Goal: Information Seeking & Learning: Learn about a topic

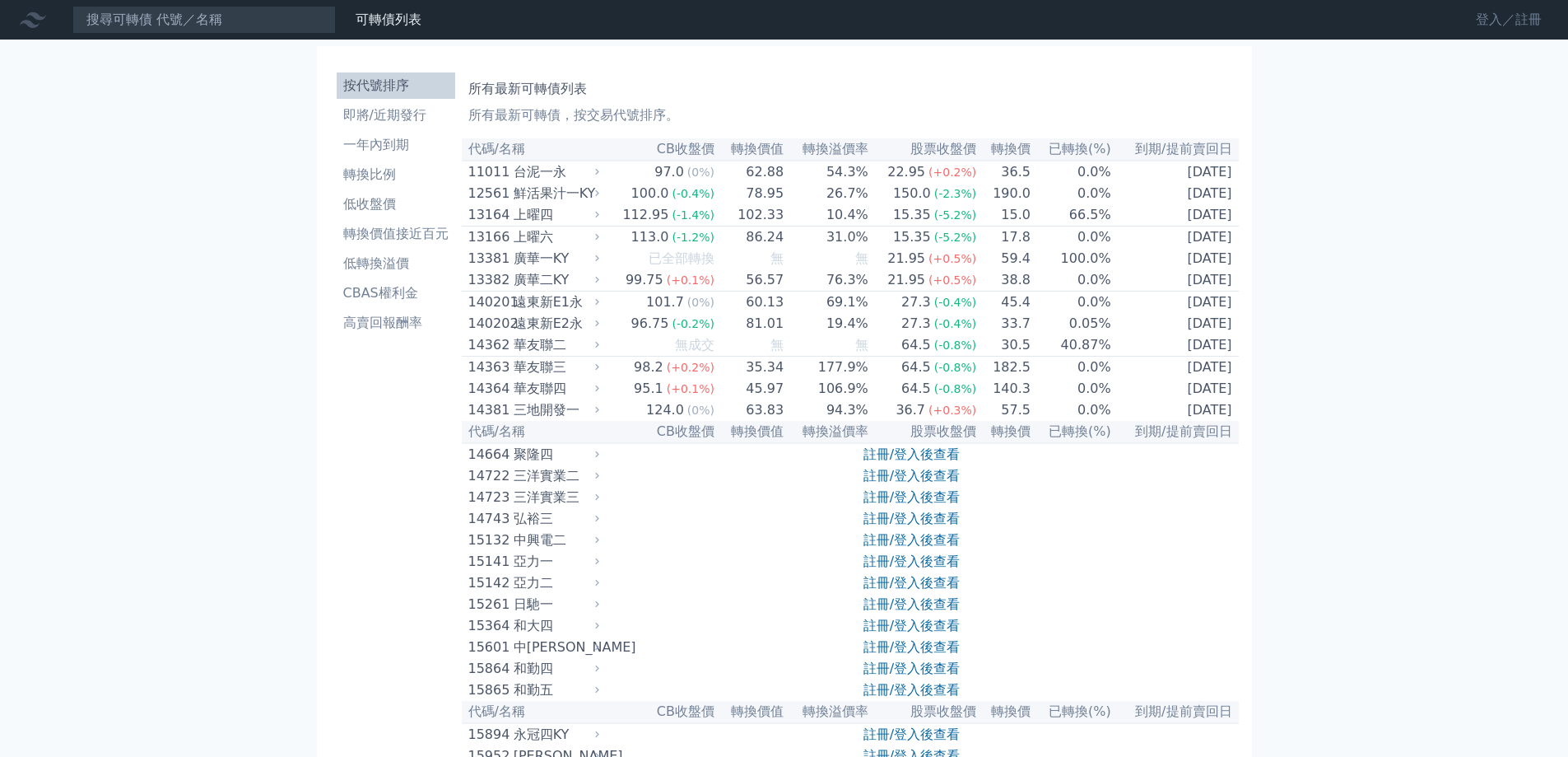
click at [1494, 18] on link "登入／註冊" at bounding box center [1508, 19] width 93 height 27
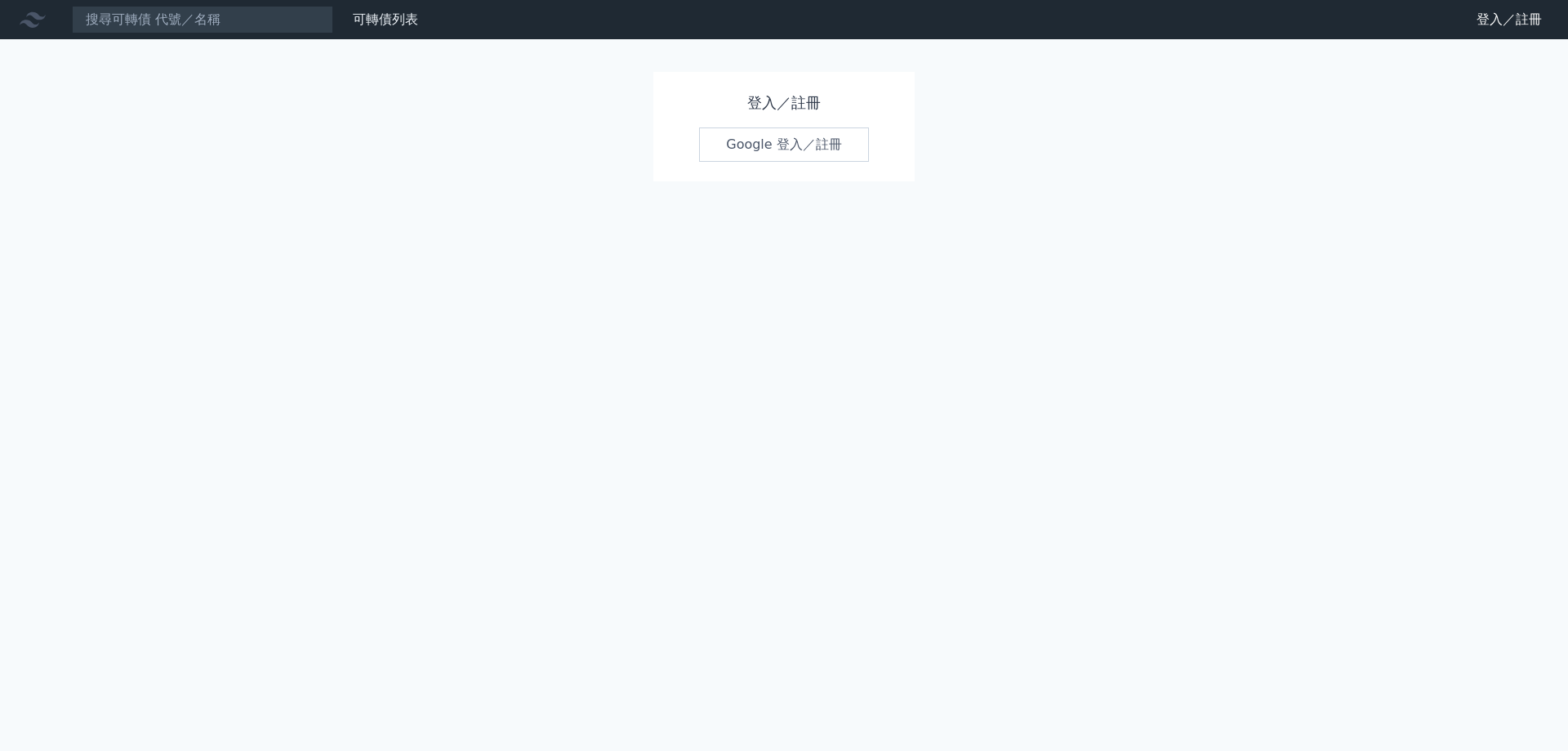
click at [777, 153] on link "Google 登入／註冊" at bounding box center [784, 145] width 170 height 35
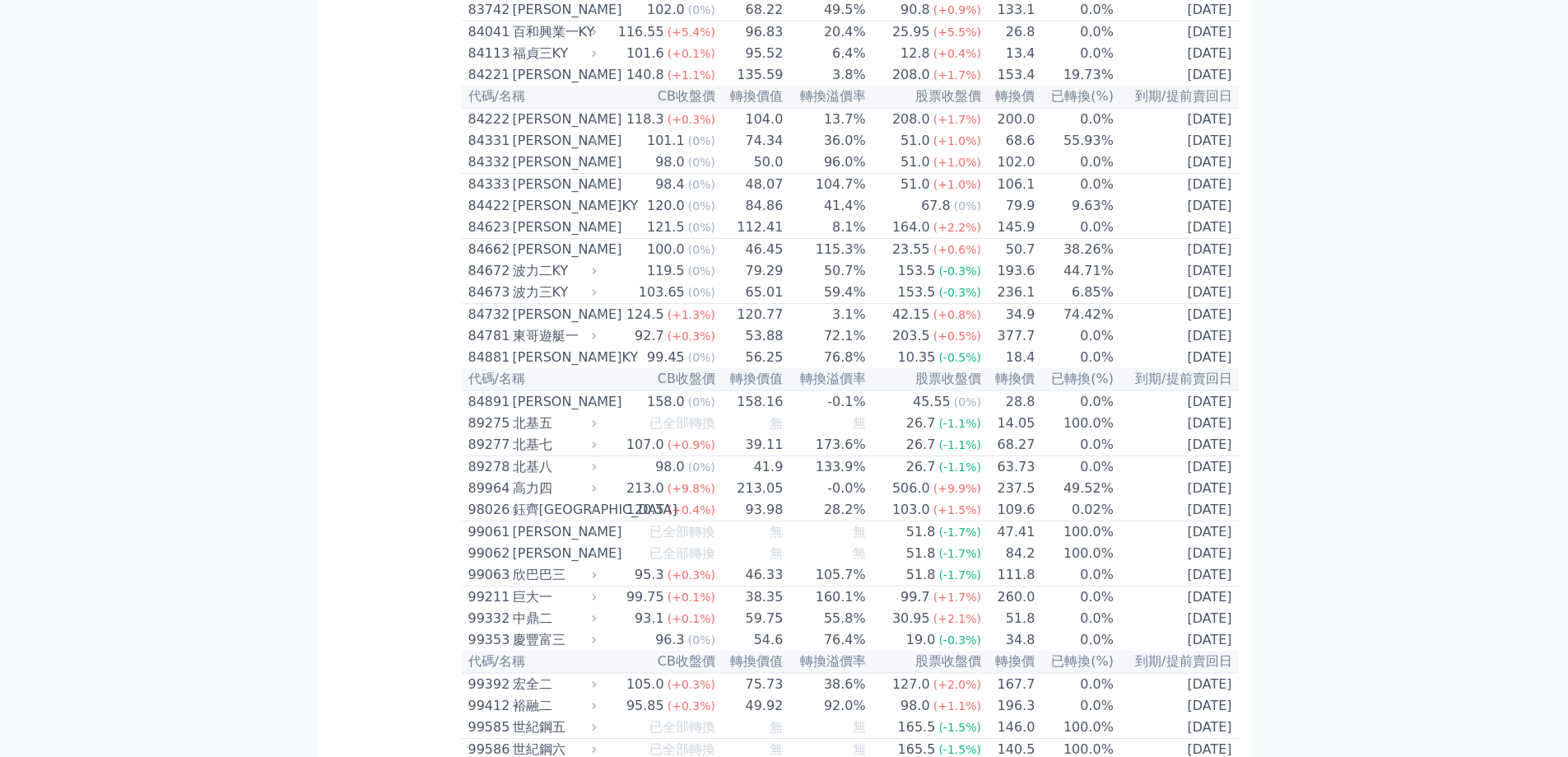
scroll to position [8773, 0]
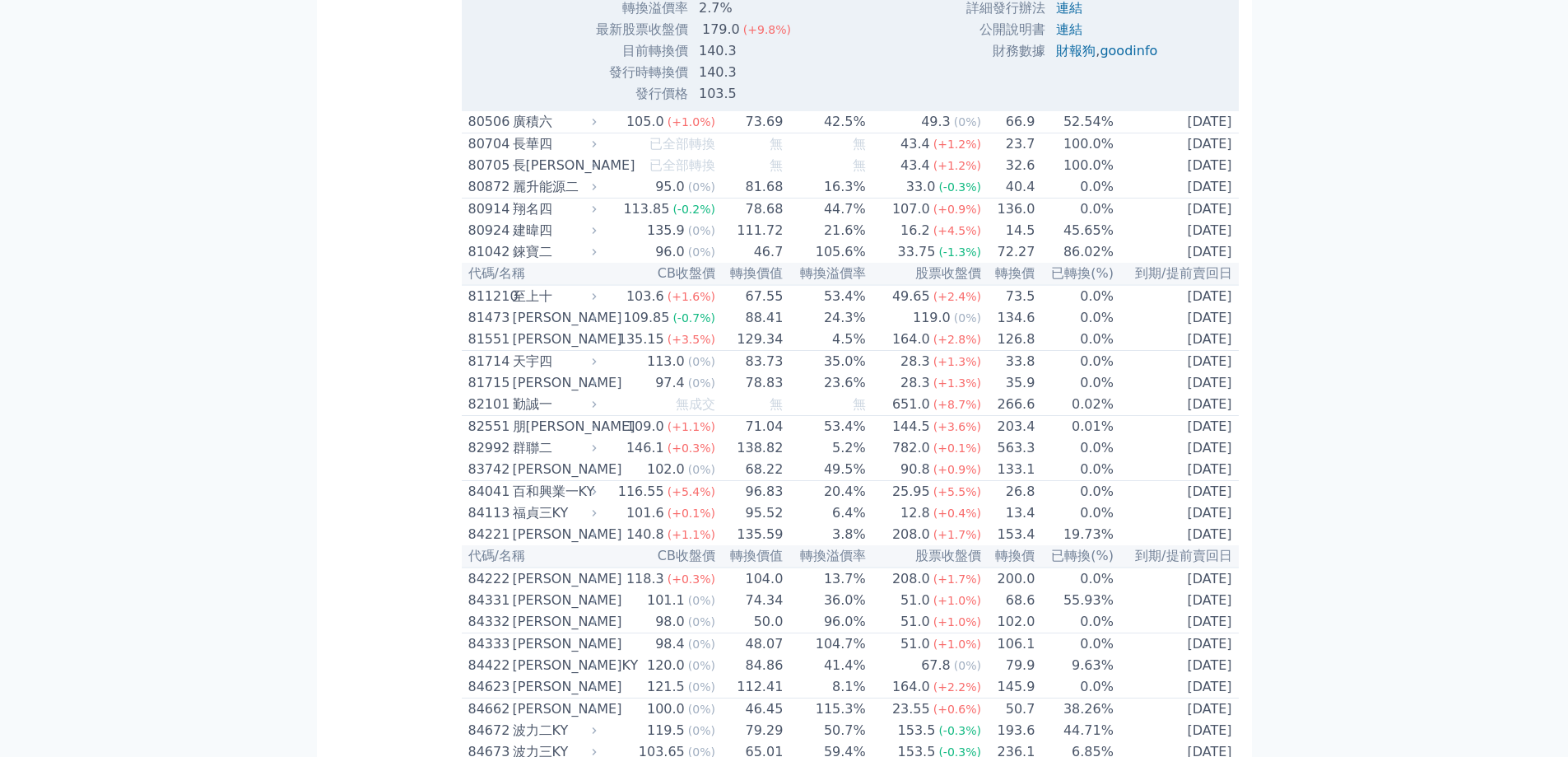
scroll to position [8856, 0]
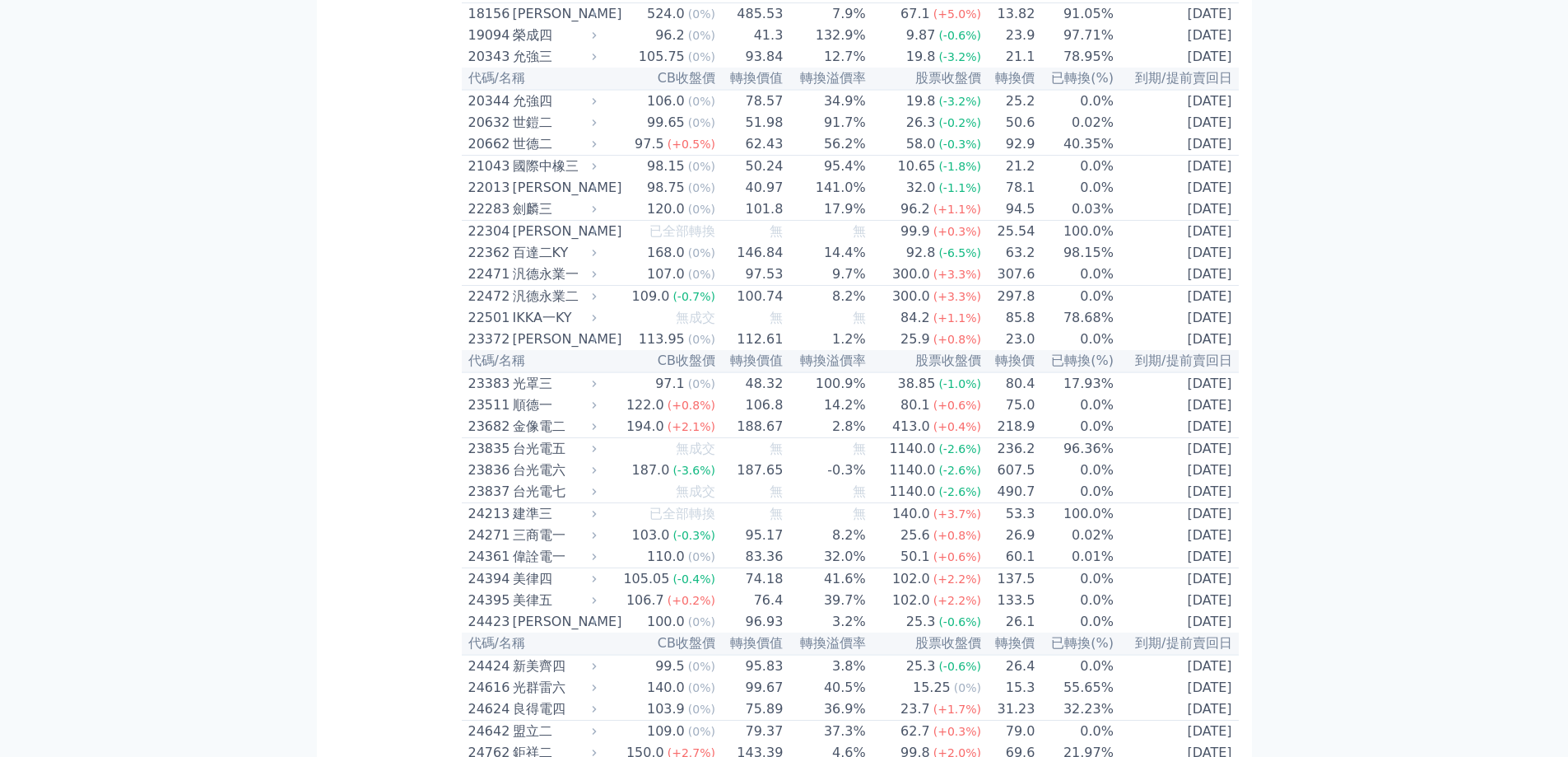
scroll to position [1153, 0]
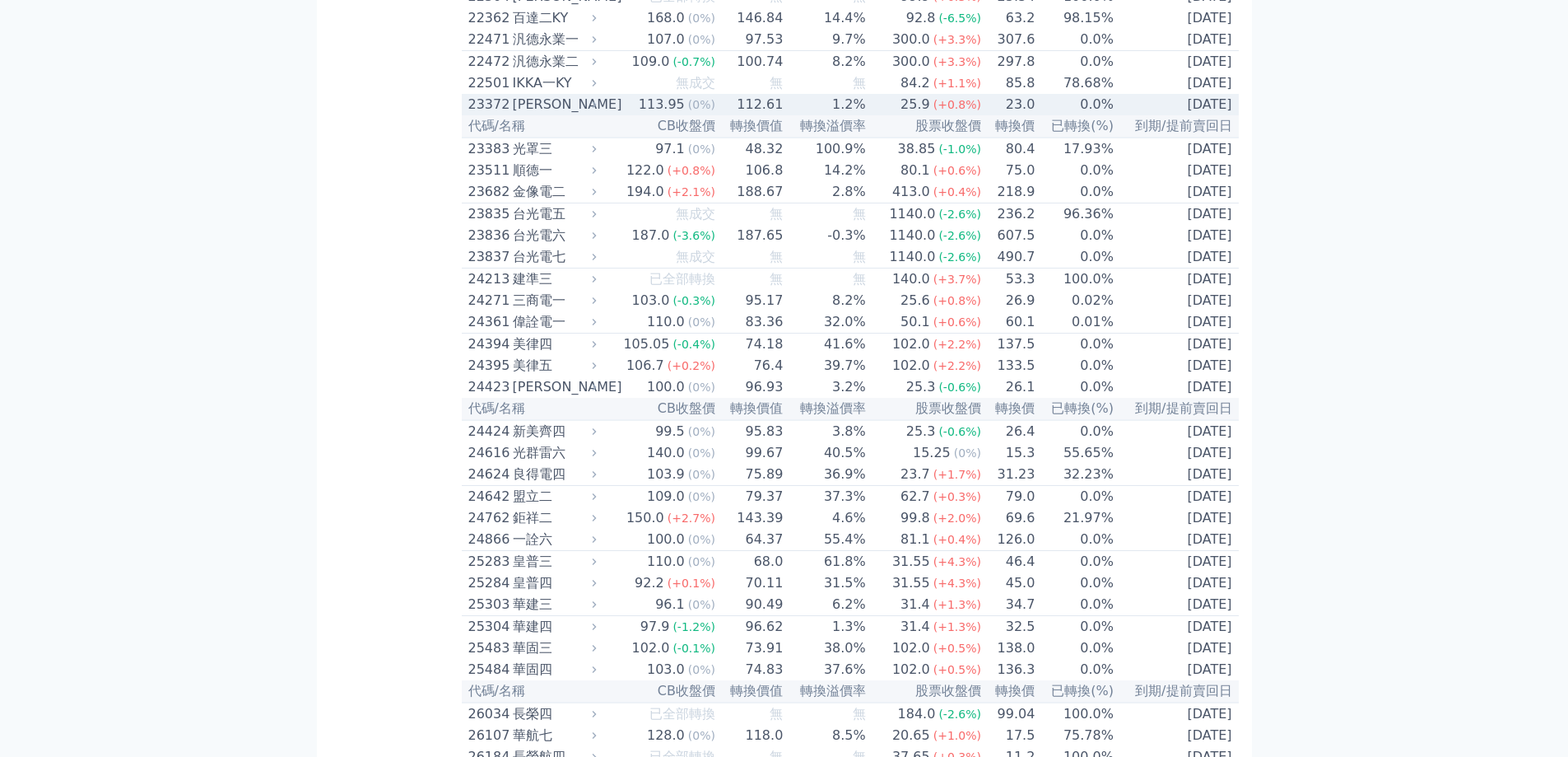
click at [552, 115] on div "[PERSON_NAME]" at bounding box center [554, 104] width 81 height 20
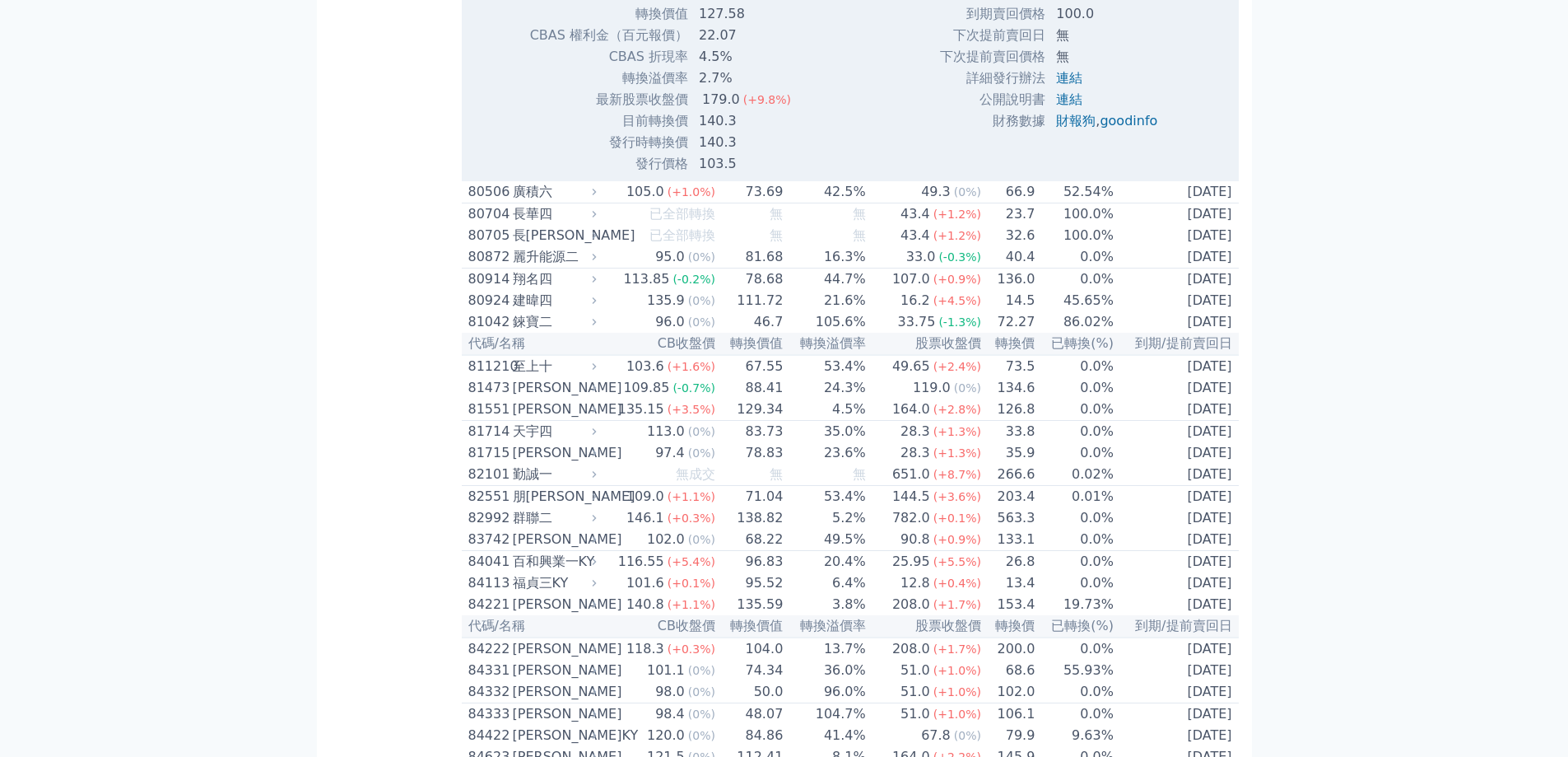
scroll to position [9386, 0]
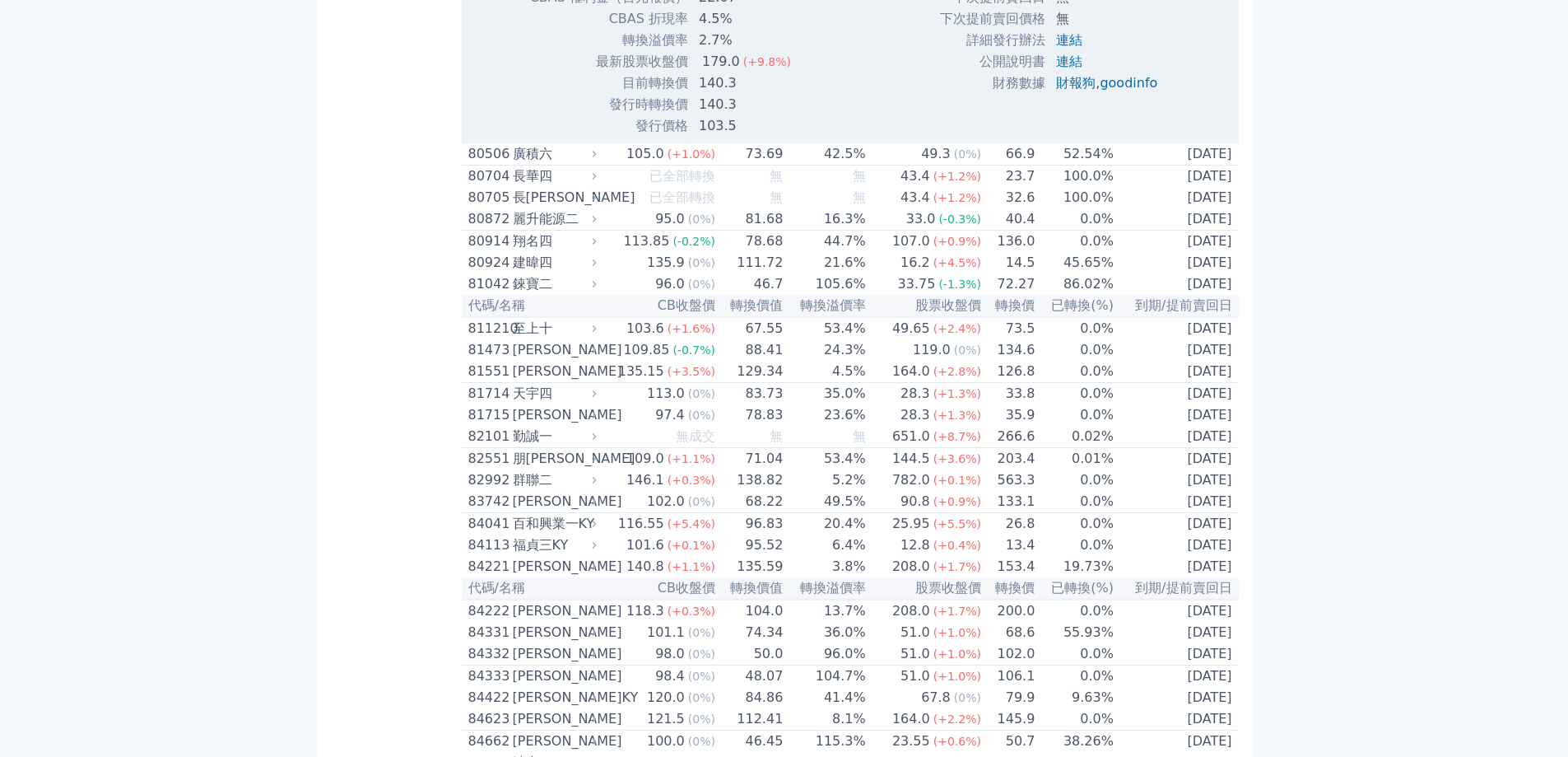
drag, startPoint x: 1145, startPoint y: 274, endPoint x: 1410, endPoint y: 271, distance: 265.0
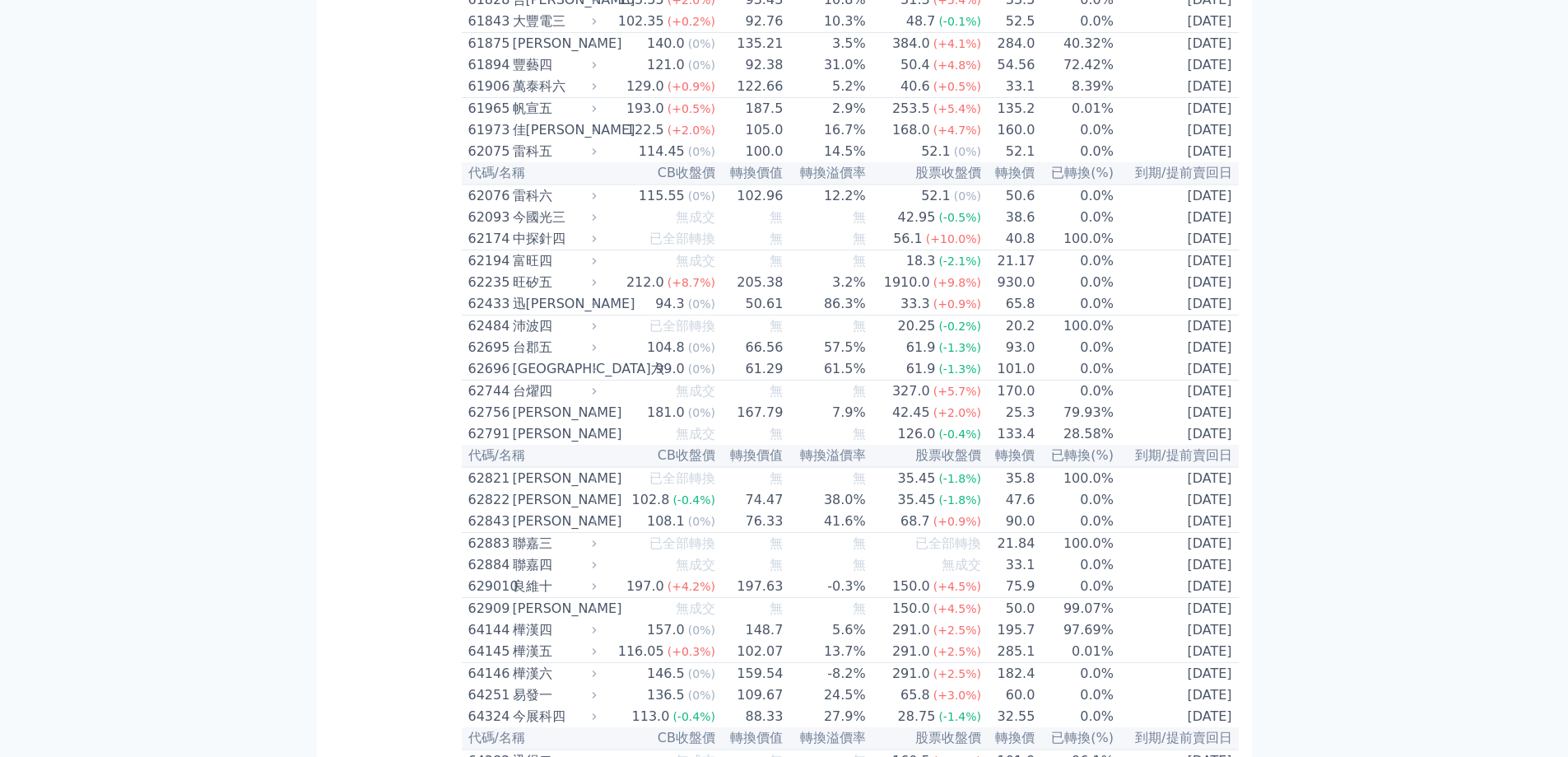
scroll to position [6751, 0]
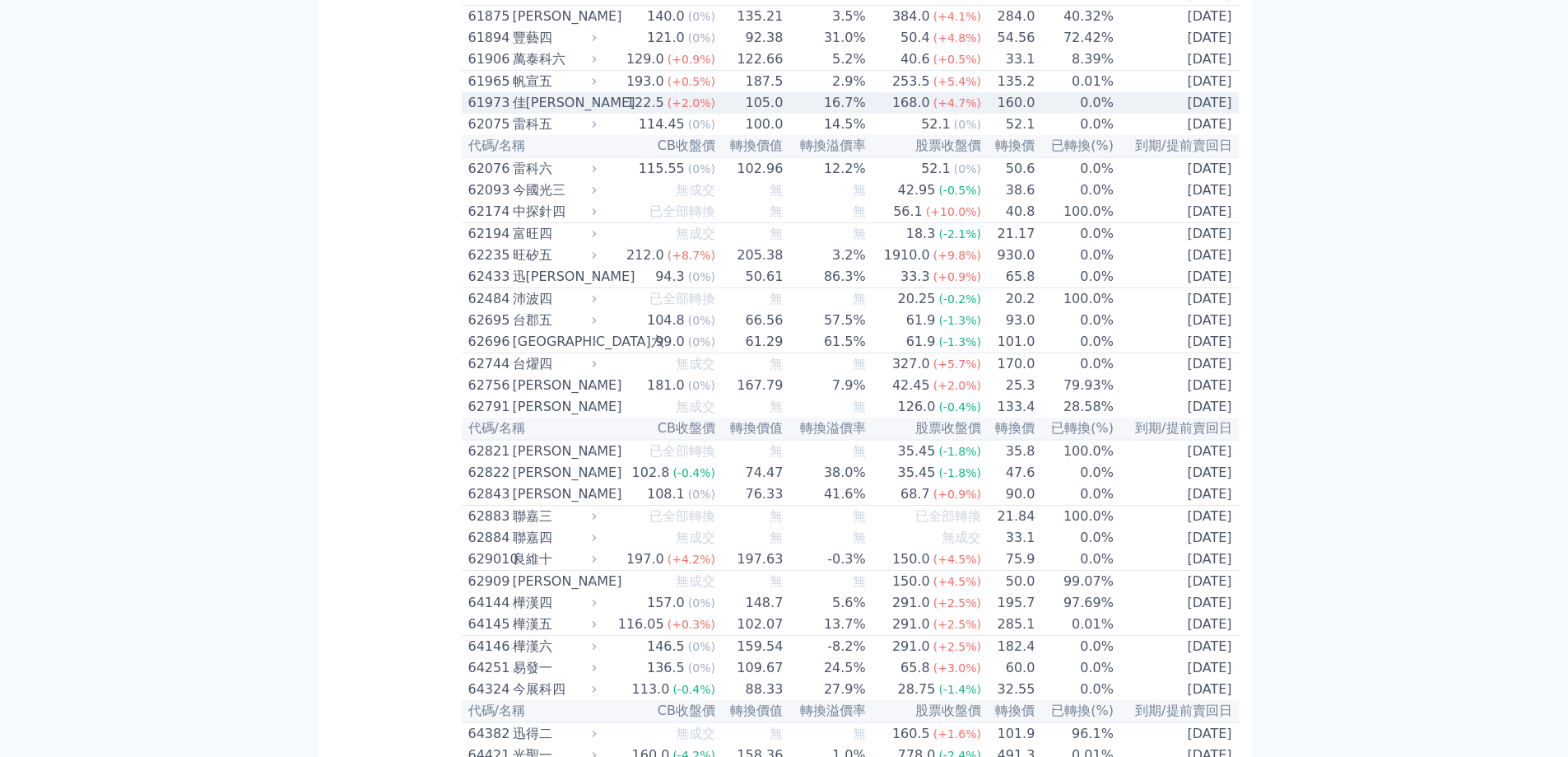
click at [561, 113] on div "佳[PERSON_NAME]" at bounding box center [554, 104] width 81 height 20
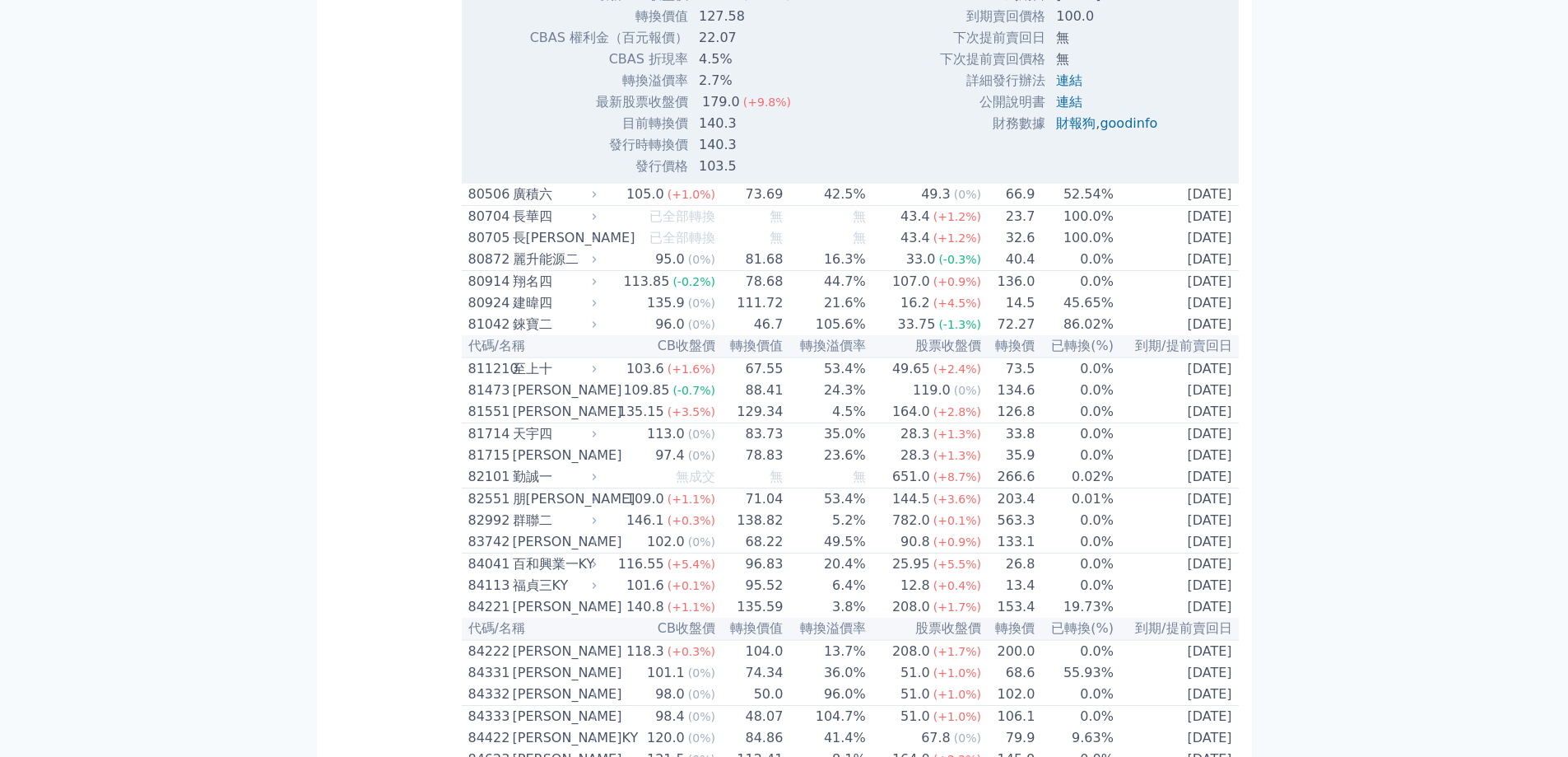
scroll to position [9879, 0]
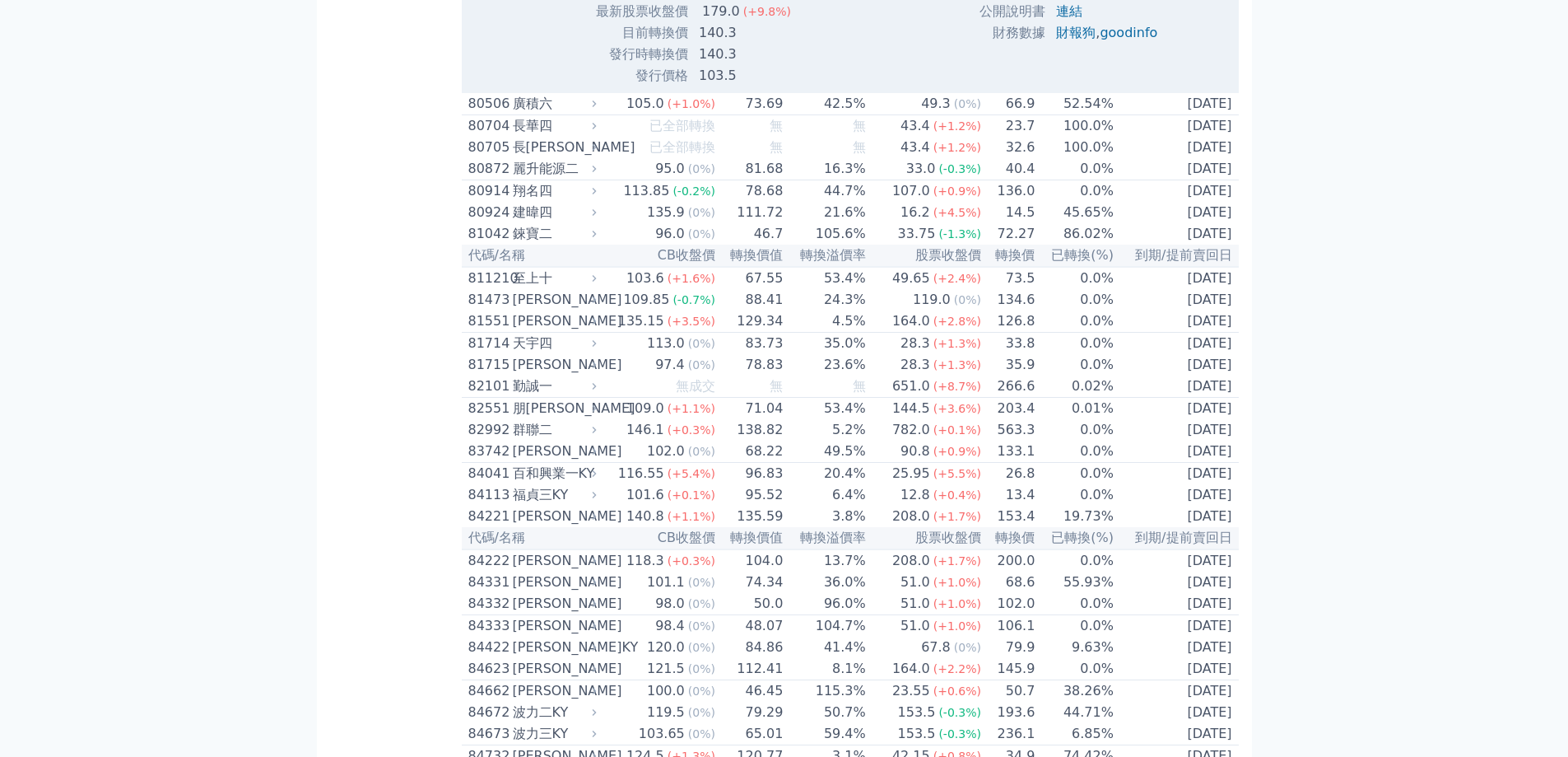
scroll to position [9962, 0]
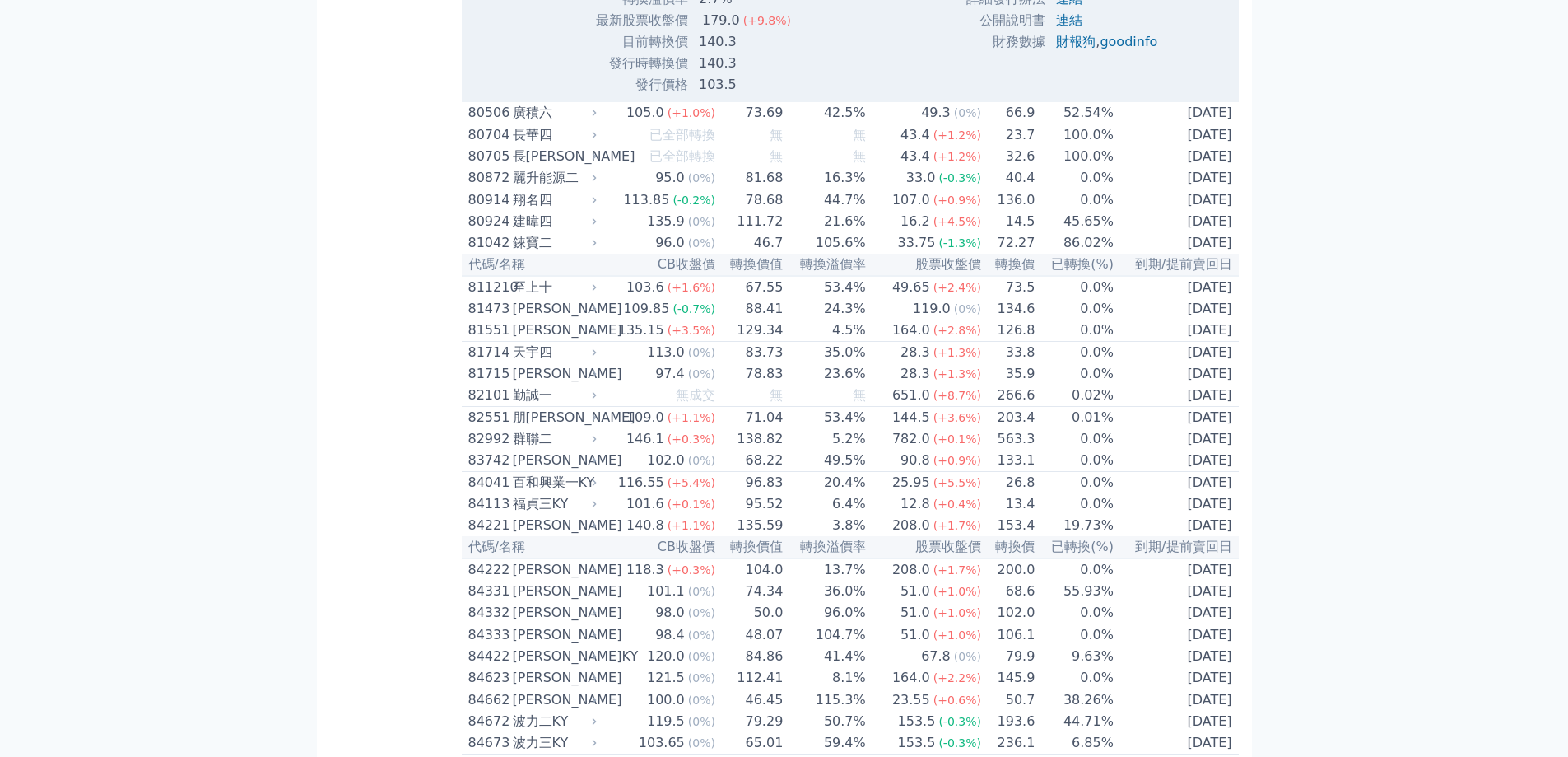
drag, startPoint x: 832, startPoint y: 598, endPoint x: 825, endPoint y: 587, distance: 13.0
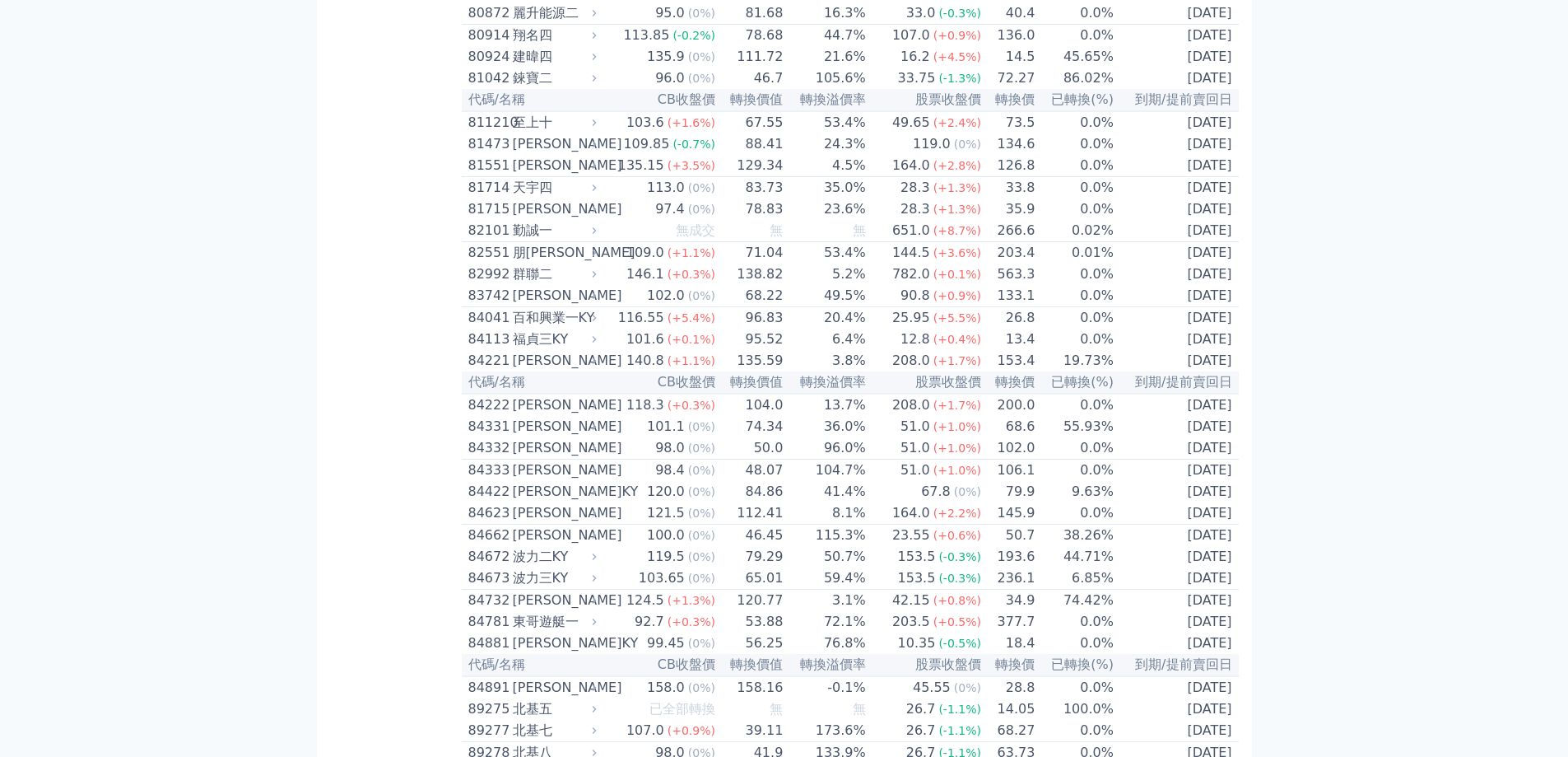
scroll to position [10044, 0]
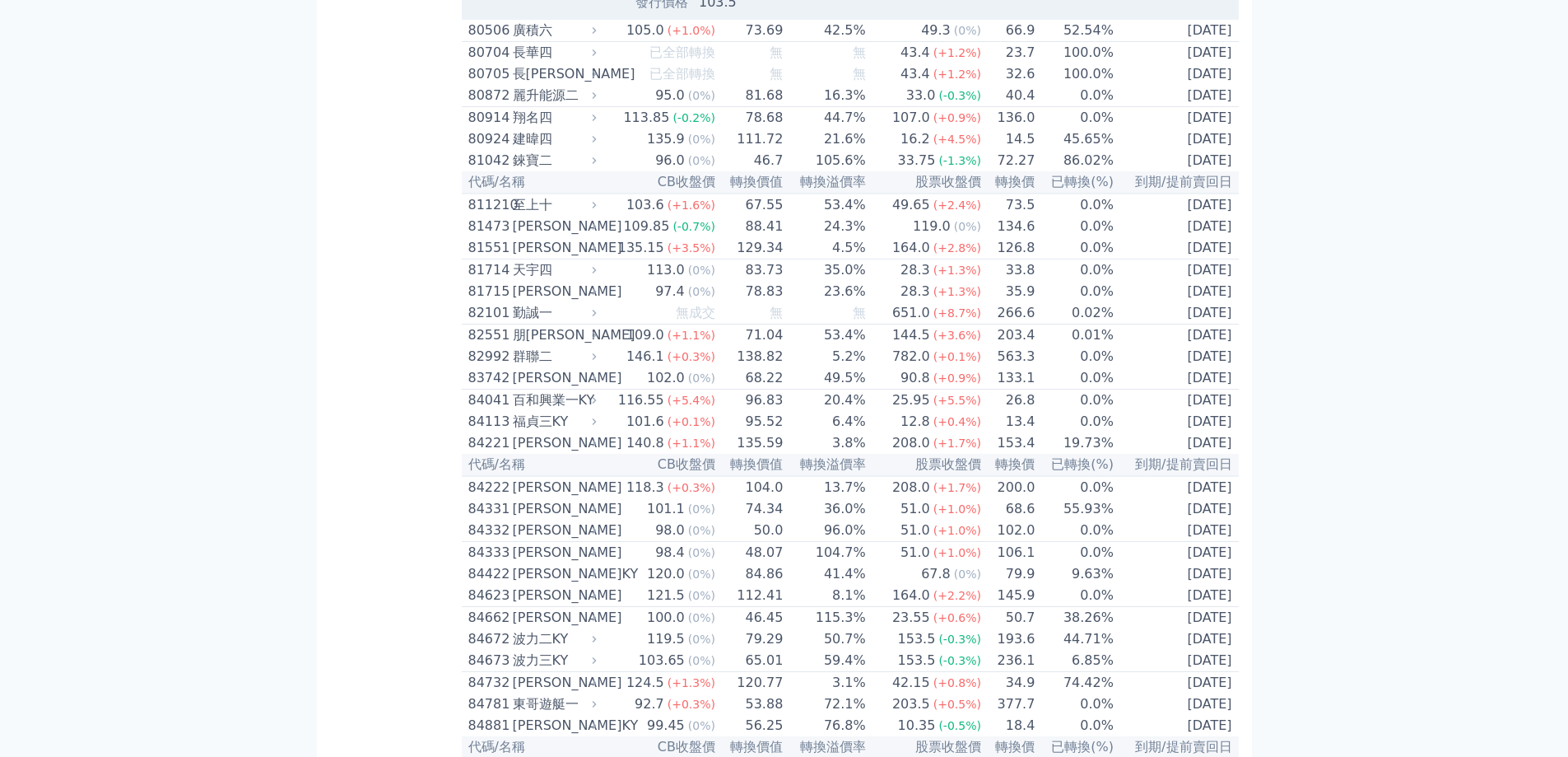
drag, startPoint x: 988, startPoint y: 418, endPoint x: 1080, endPoint y: 421, distance: 92.0
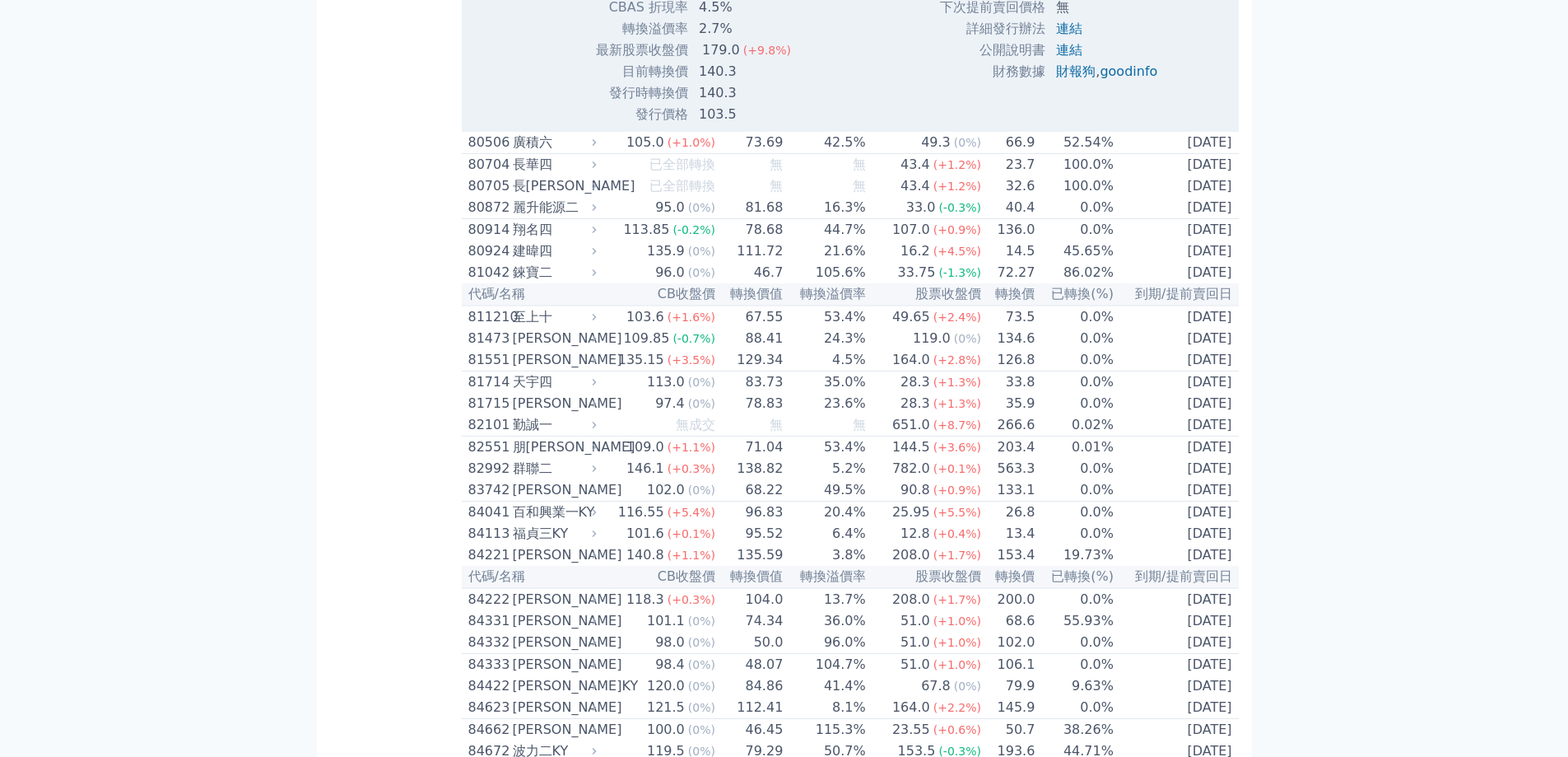
scroll to position [9962, 0]
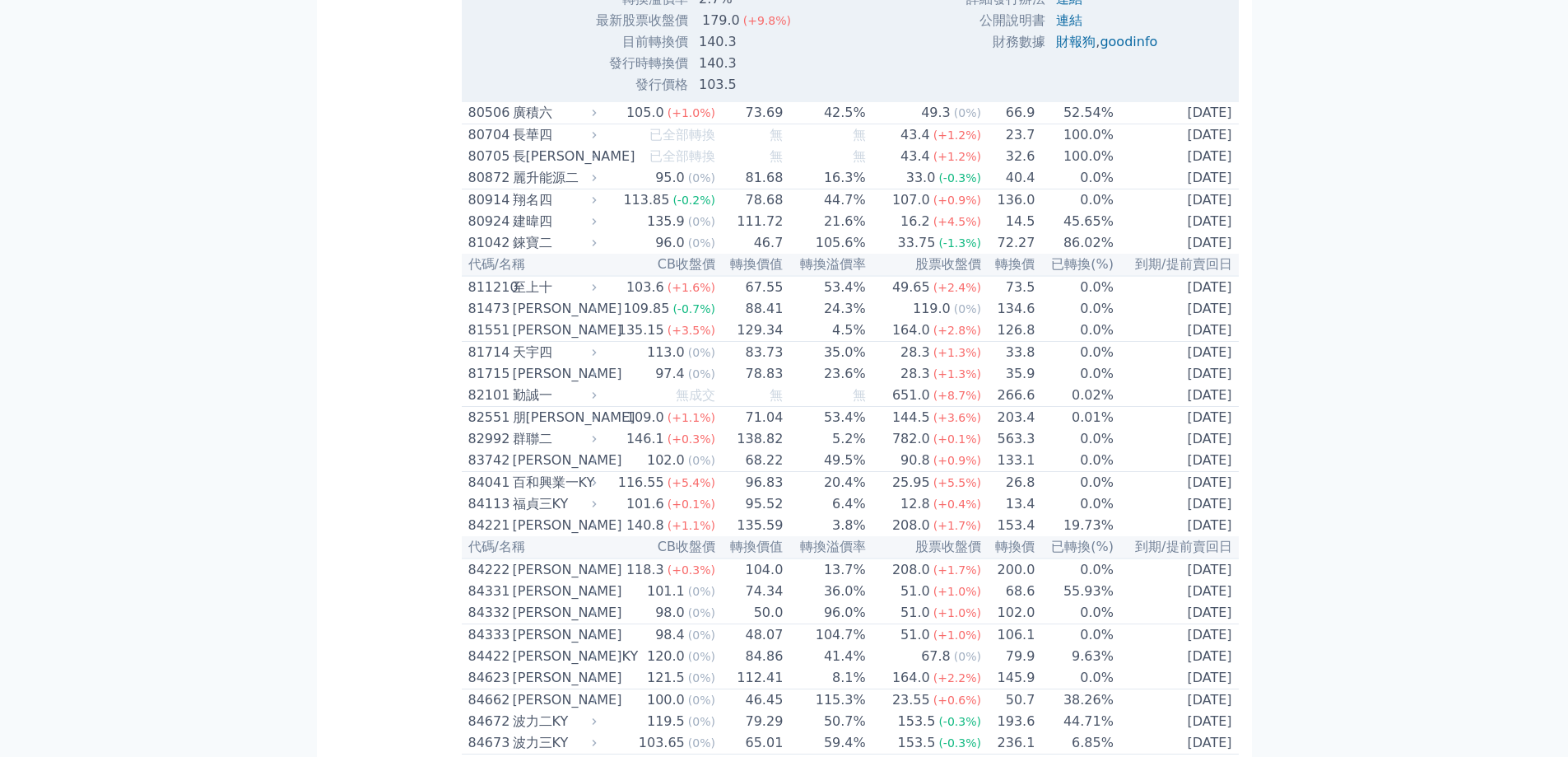
drag, startPoint x: 1052, startPoint y: 500, endPoint x: 1080, endPoint y: 497, distance: 28.2
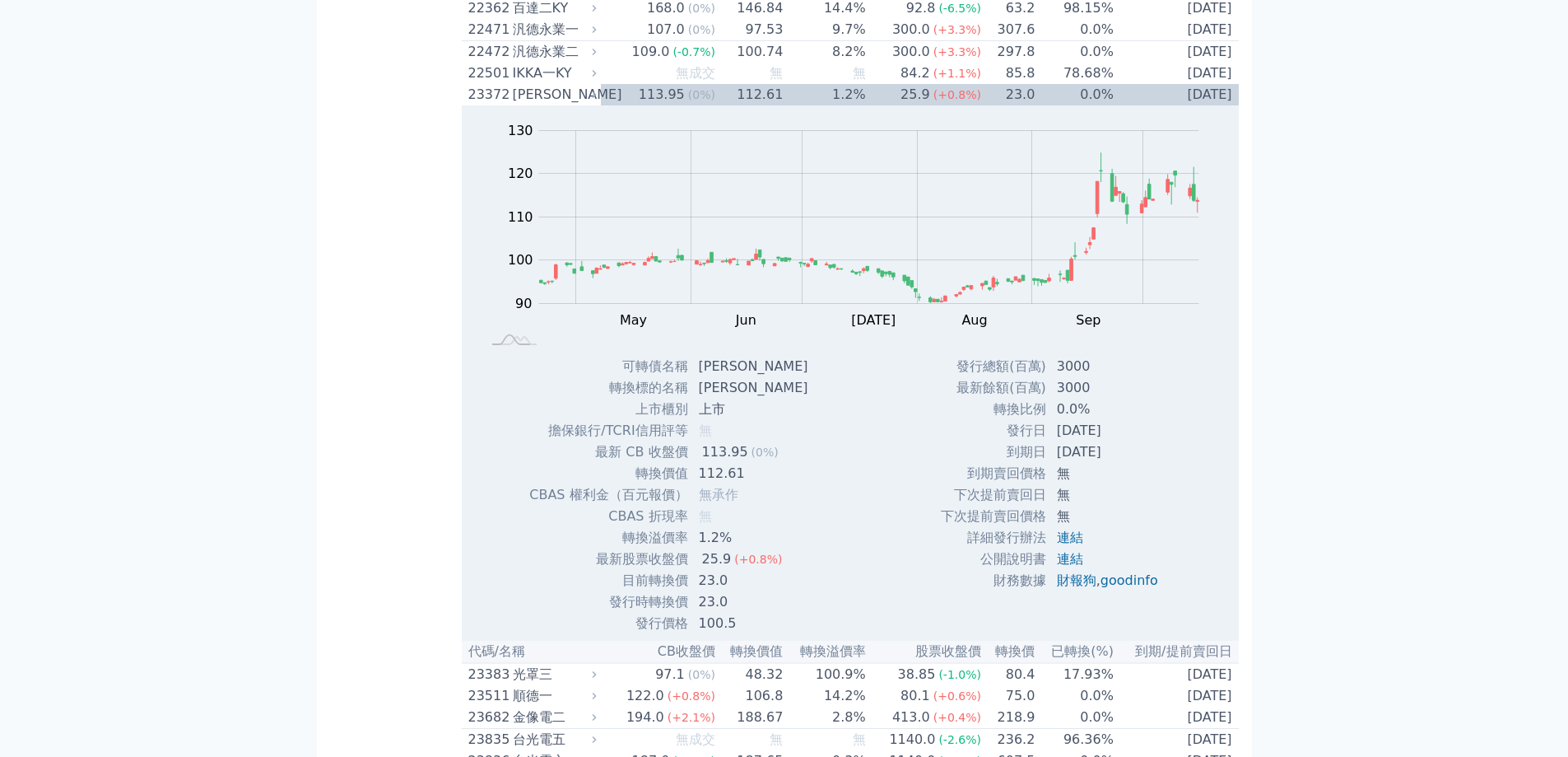
scroll to position [1317, 0]
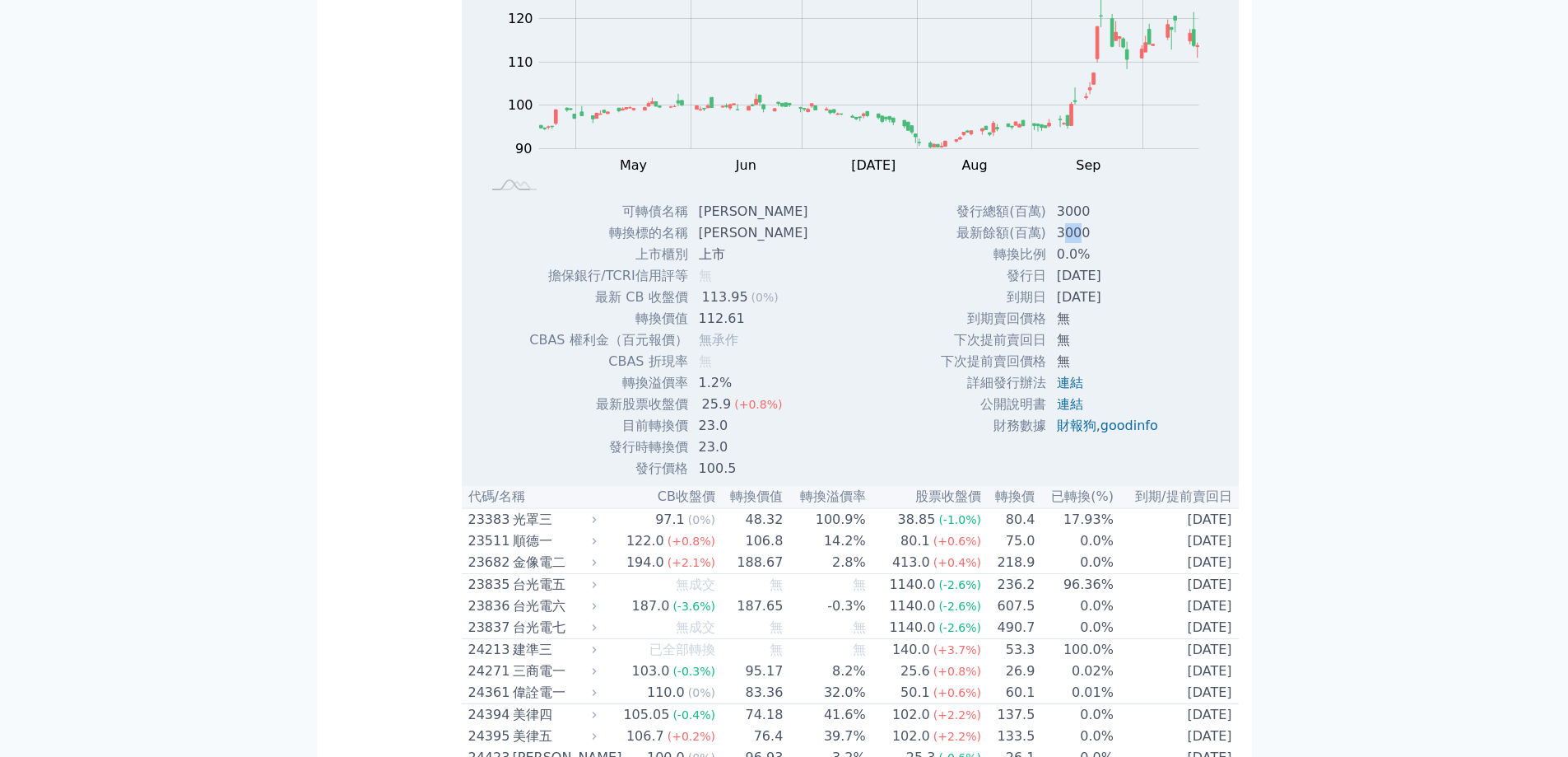
drag, startPoint x: 1073, startPoint y: 315, endPoint x: 1058, endPoint y: 316, distance: 15.0
click at [1058, 244] on td "3000" at bounding box center [1110, 233] width 125 height 21
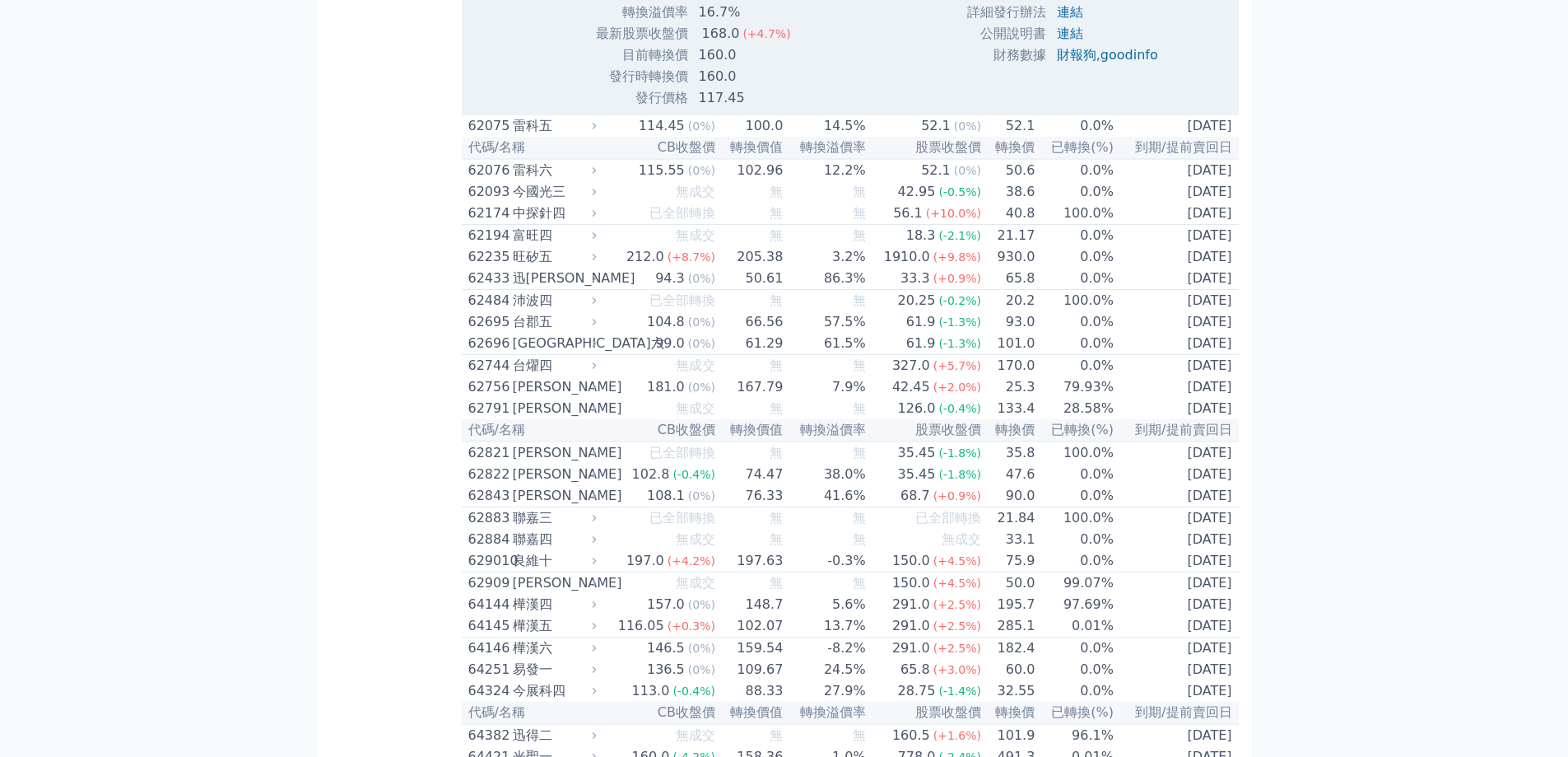
scroll to position [7245, 0]
